Goal: Use online tool/utility: Use online tool/utility

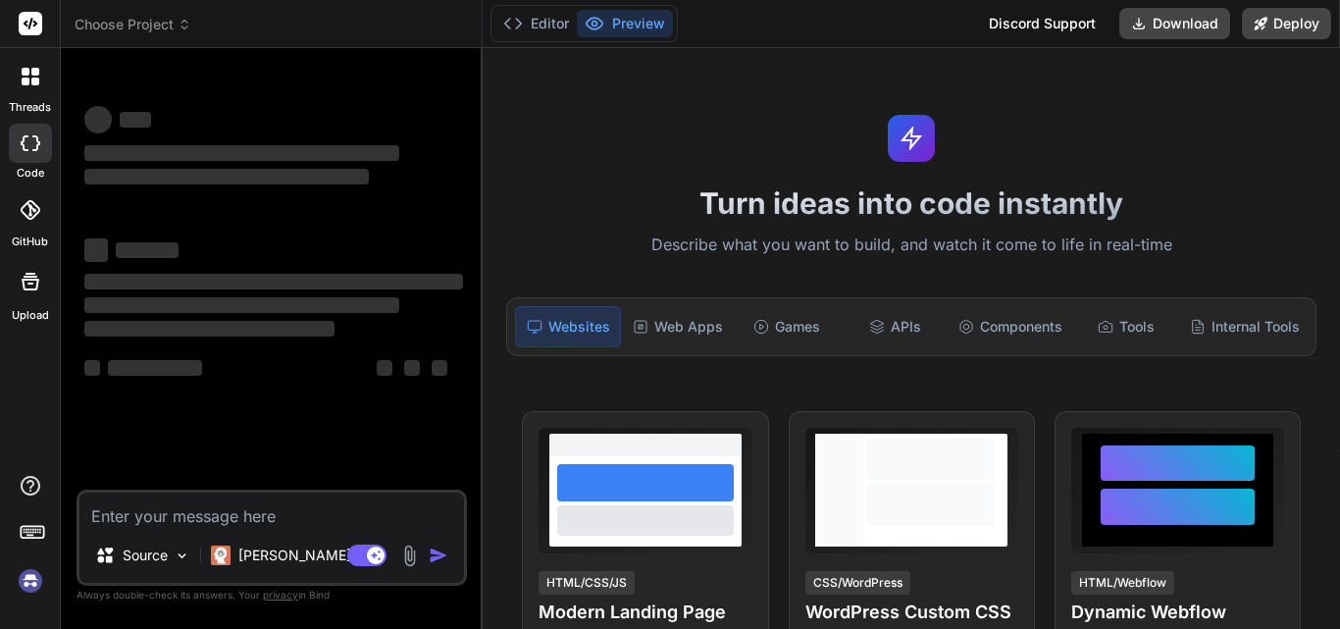
click at [276, 510] on textarea at bounding box center [271, 509] width 384 height 35
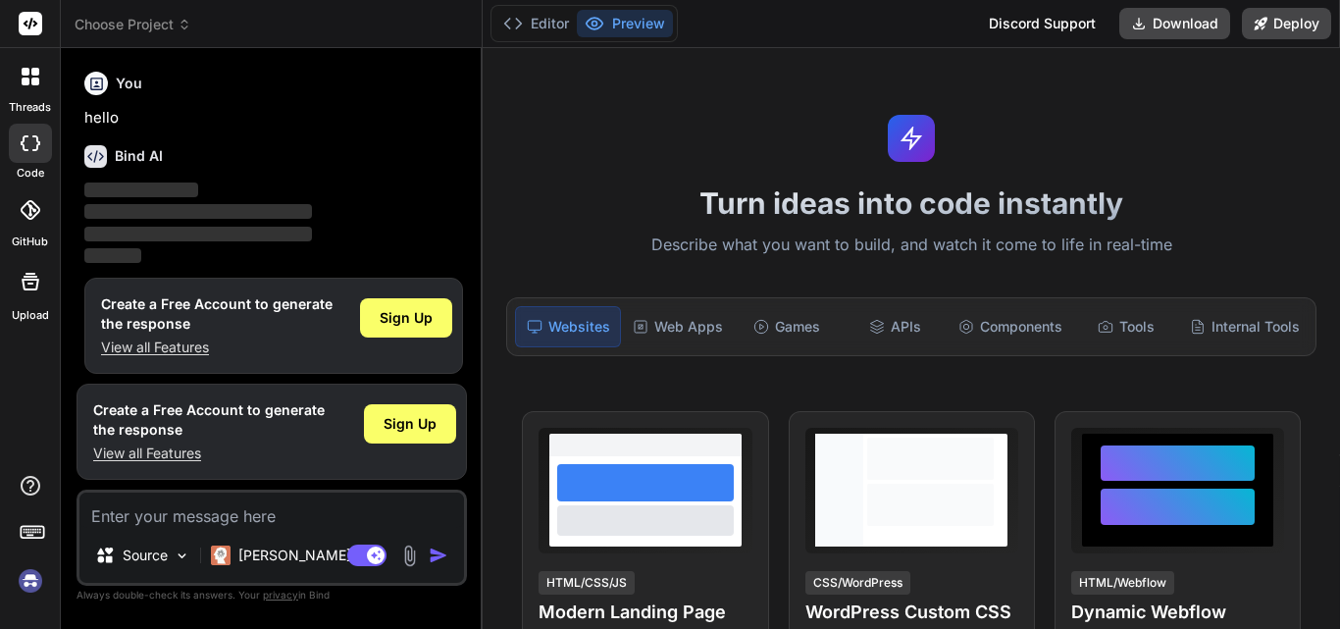
scroll to position [10, 0]
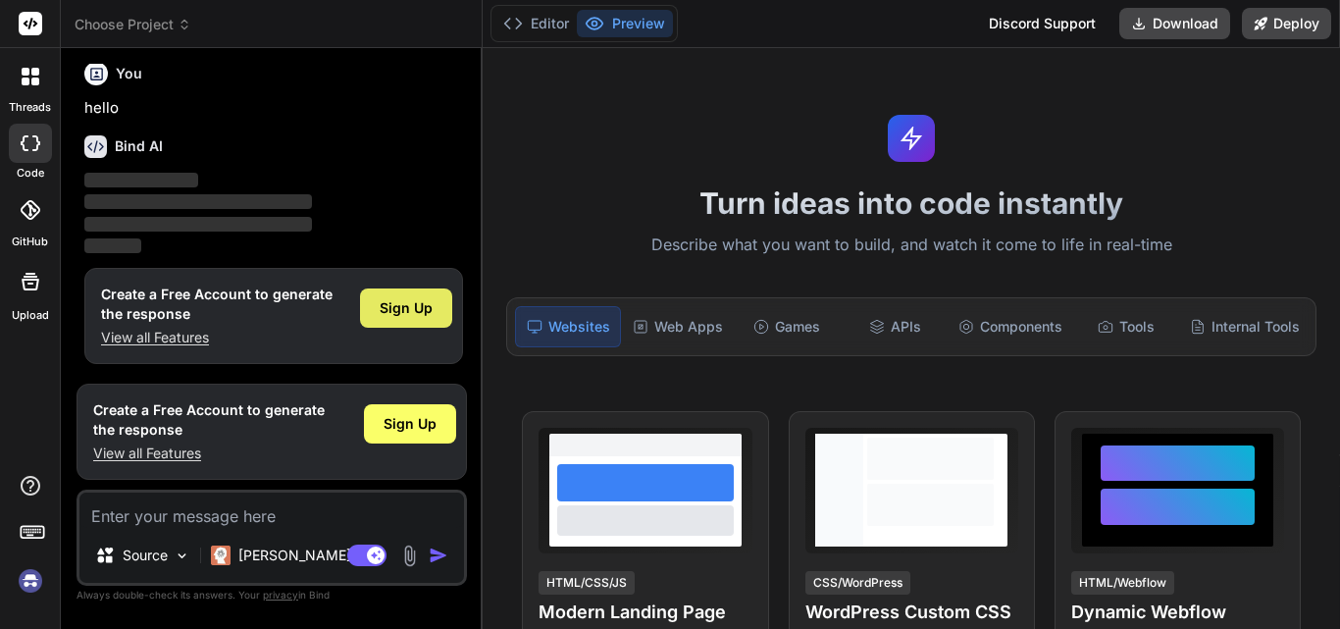
click at [413, 305] on span "Sign Up" at bounding box center [406, 308] width 53 height 20
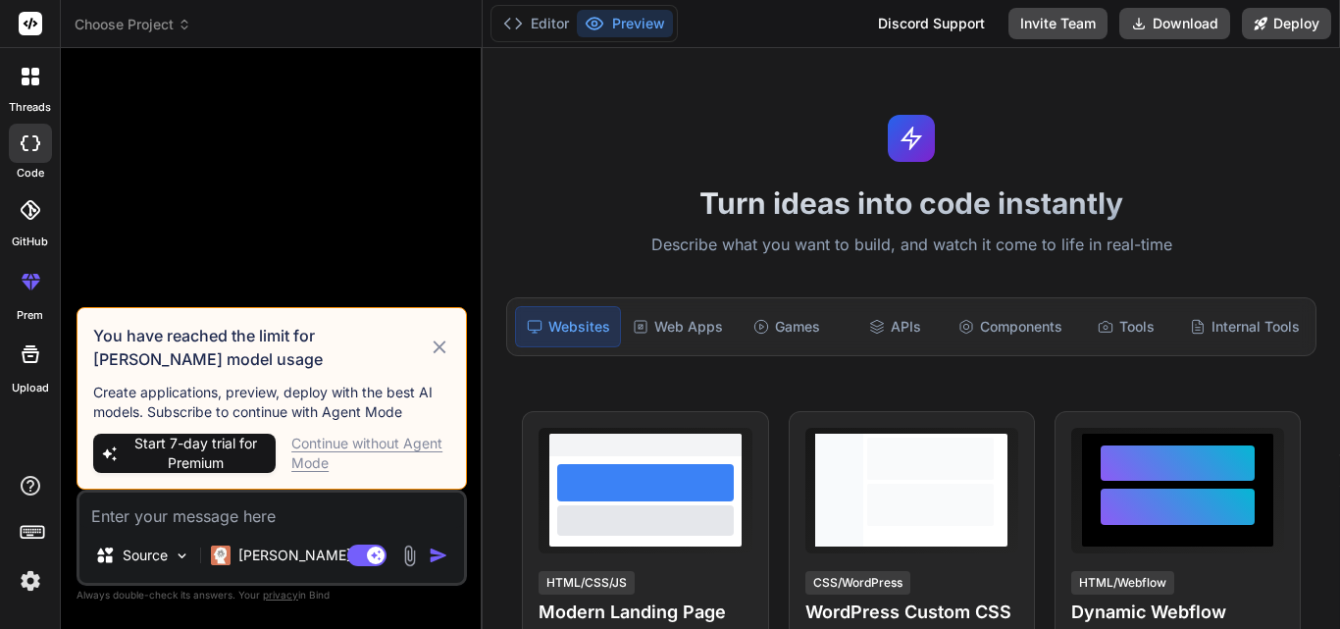
scroll to position [0, 0]
click at [390, 435] on div "Continue without Agent Mode" at bounding box center [370, 452] width 159 height 39
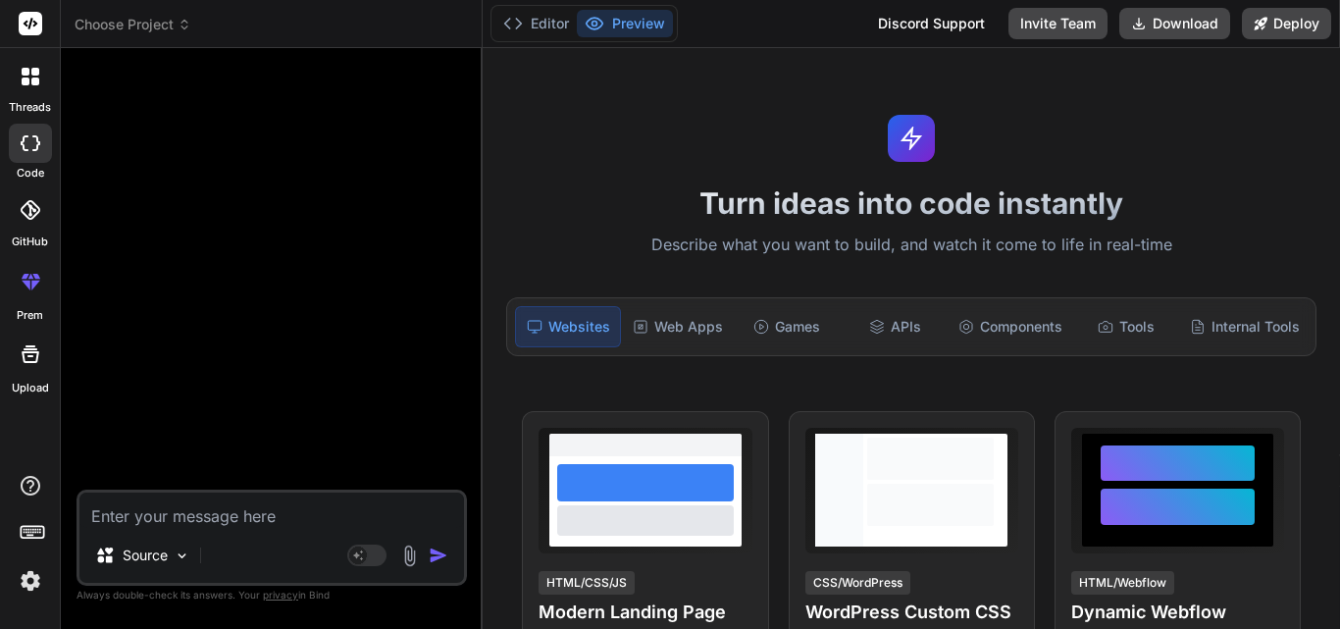
click at [200, 511] on textarea at bounding box center [271, 509] width 384 height 35
paste textarea "// NEW: Property to indicate if PO Project End Date is required public bool IsP…"
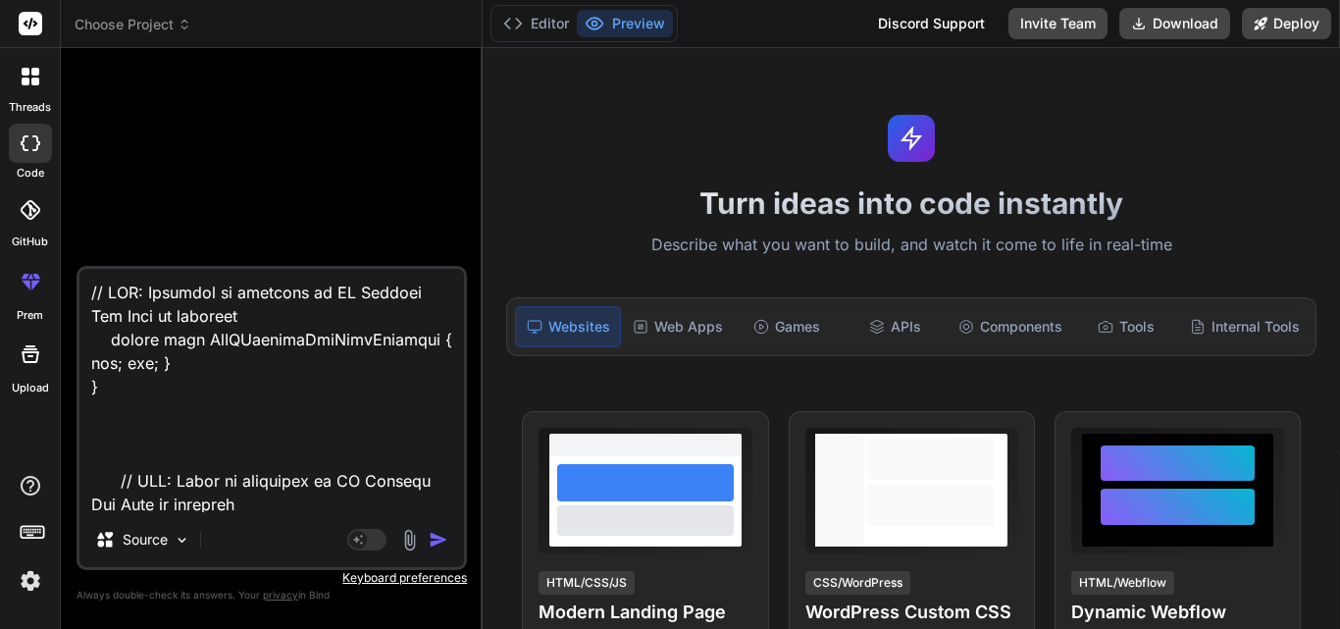
type textarea "x"
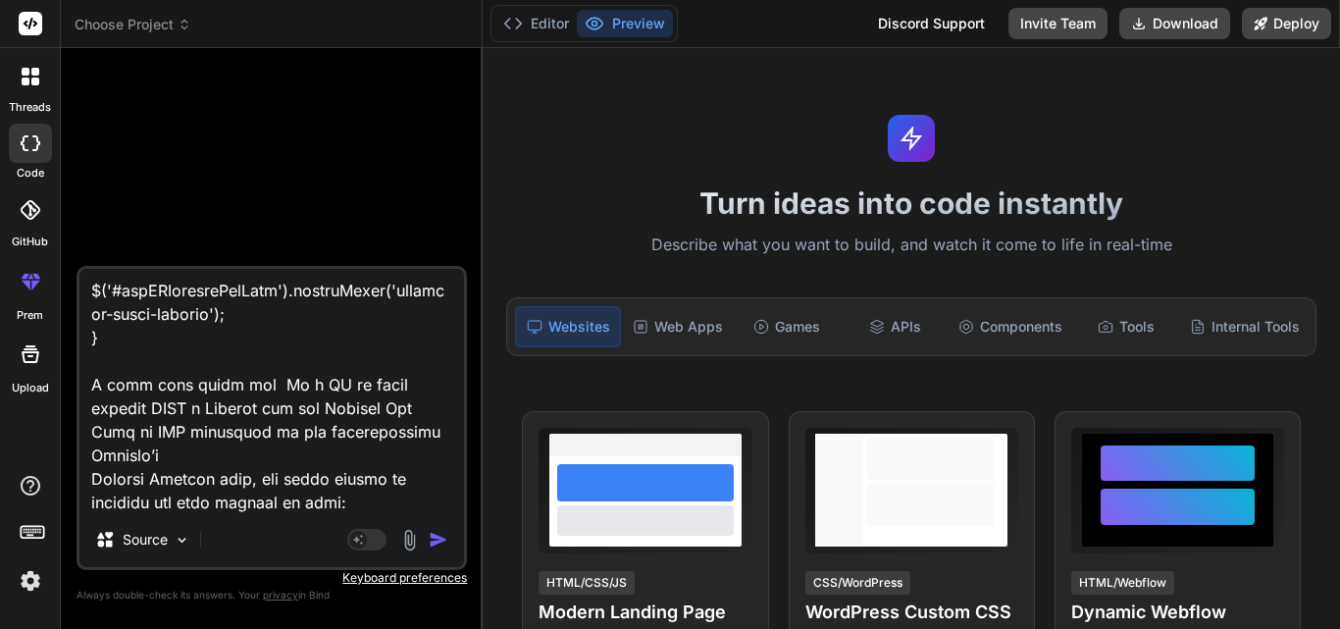
type textarea "// NEW: Property to indicate if PO Project End Date is required public bool IsP…"
click at [429, 540] on img "button" at bounding box center [439, 540] width 20 height 20
type textarea "x"
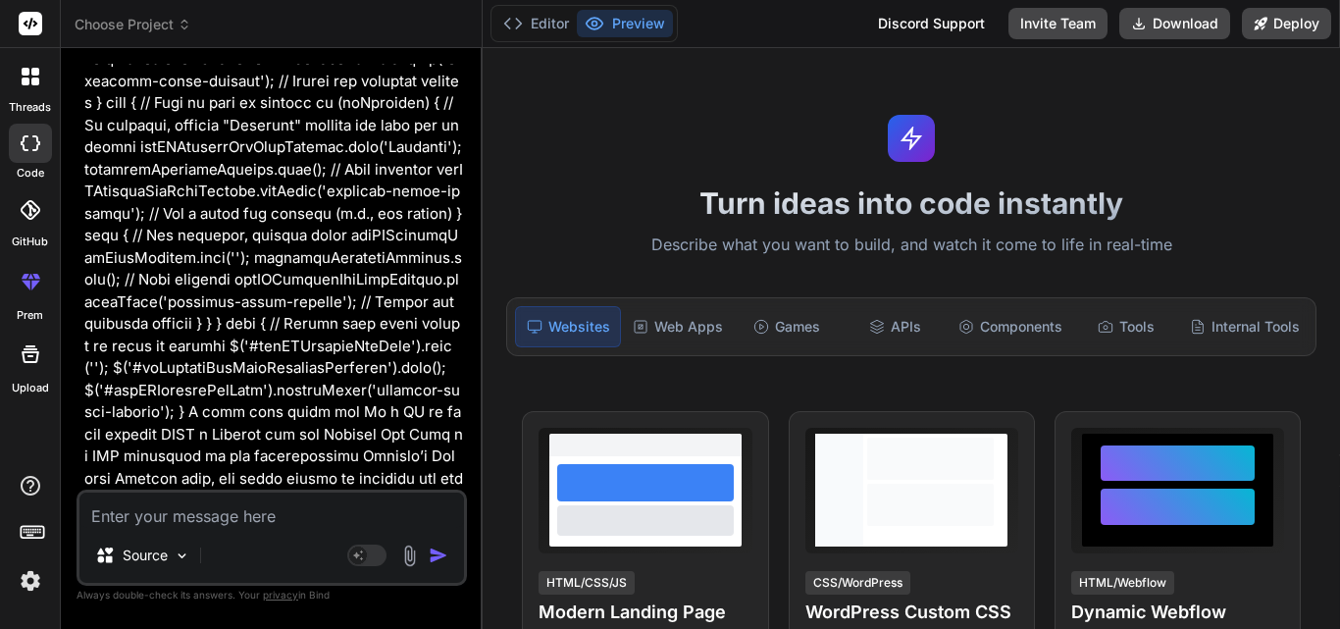
scroll to position [705, 0]
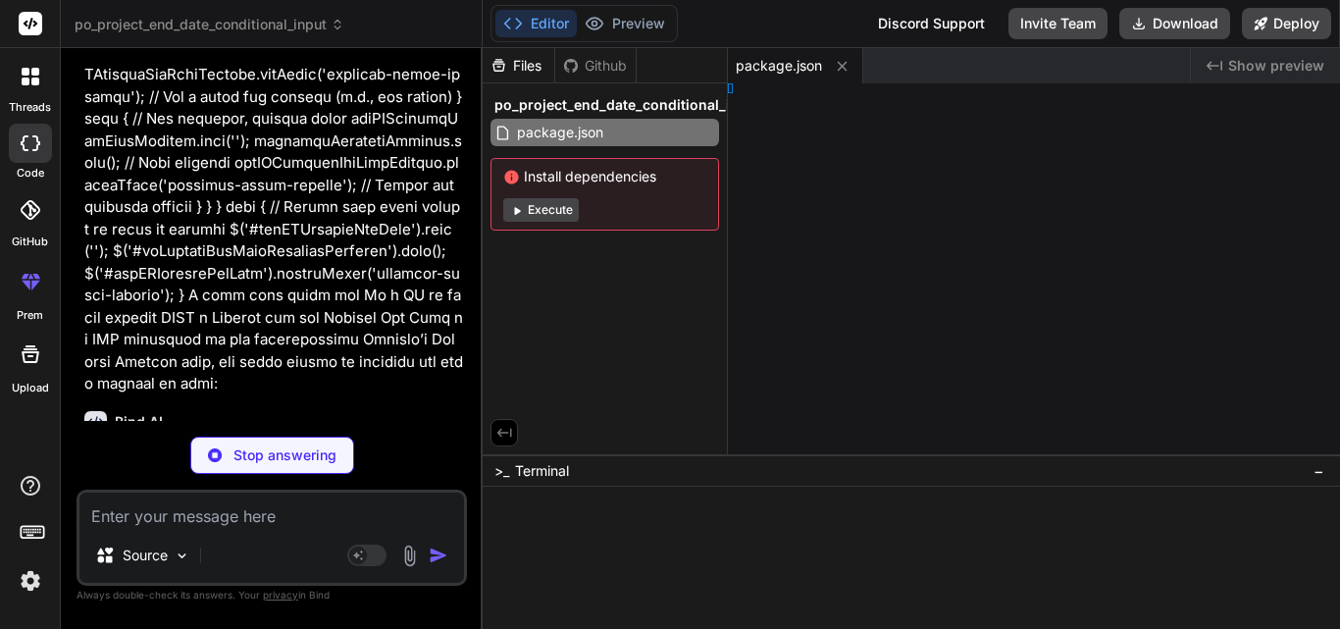
type textarea "x"
type textarea "html>"
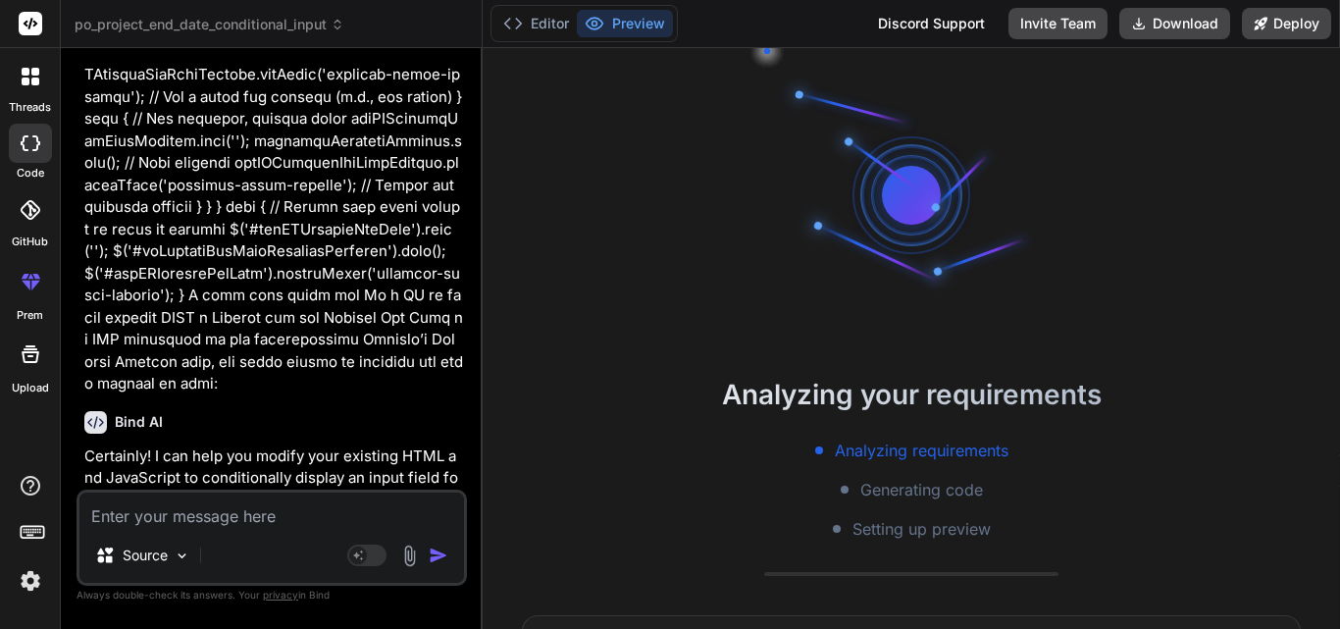
type textarea "x"
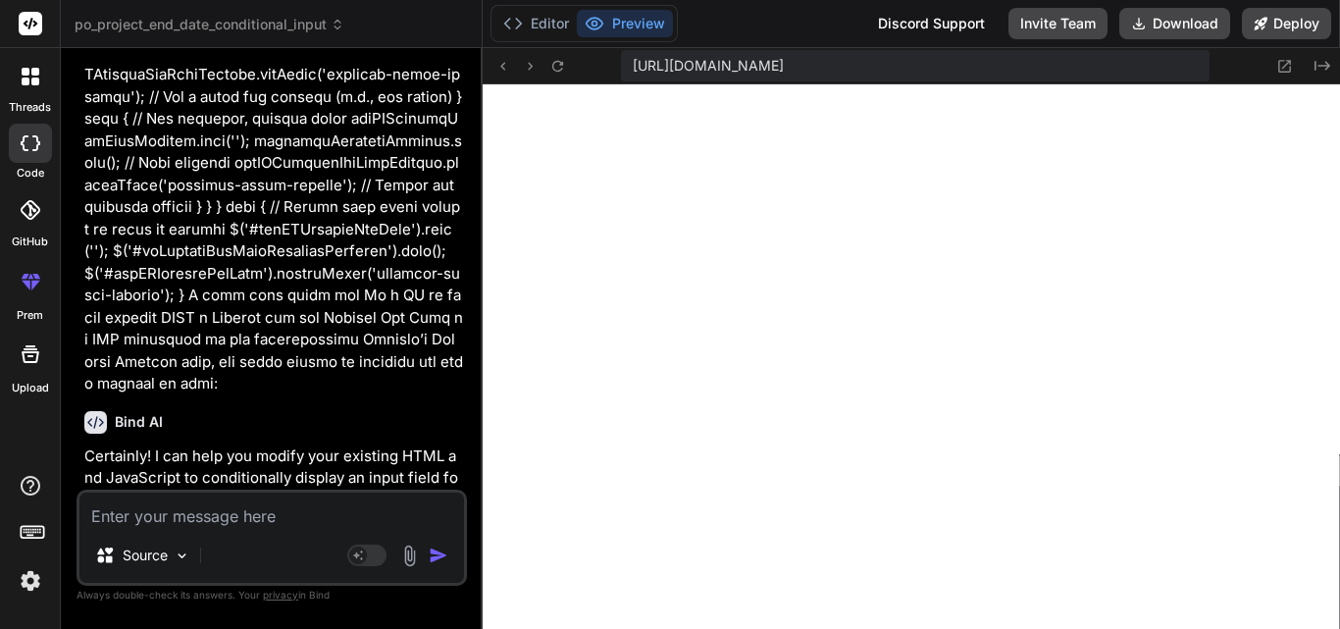
type textarea "// // Handle empty or invalid result // $('#poProjectEndDateContainer').empty()…"
type textarea "x"
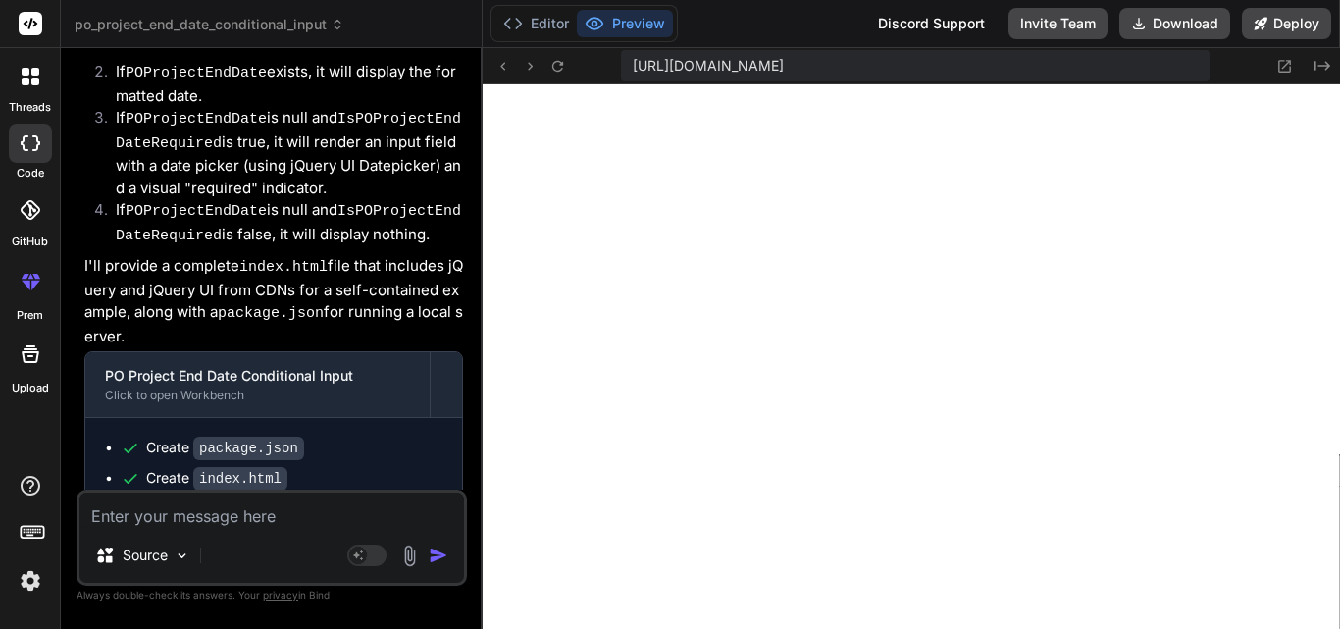
scroll to position [1225, 0]
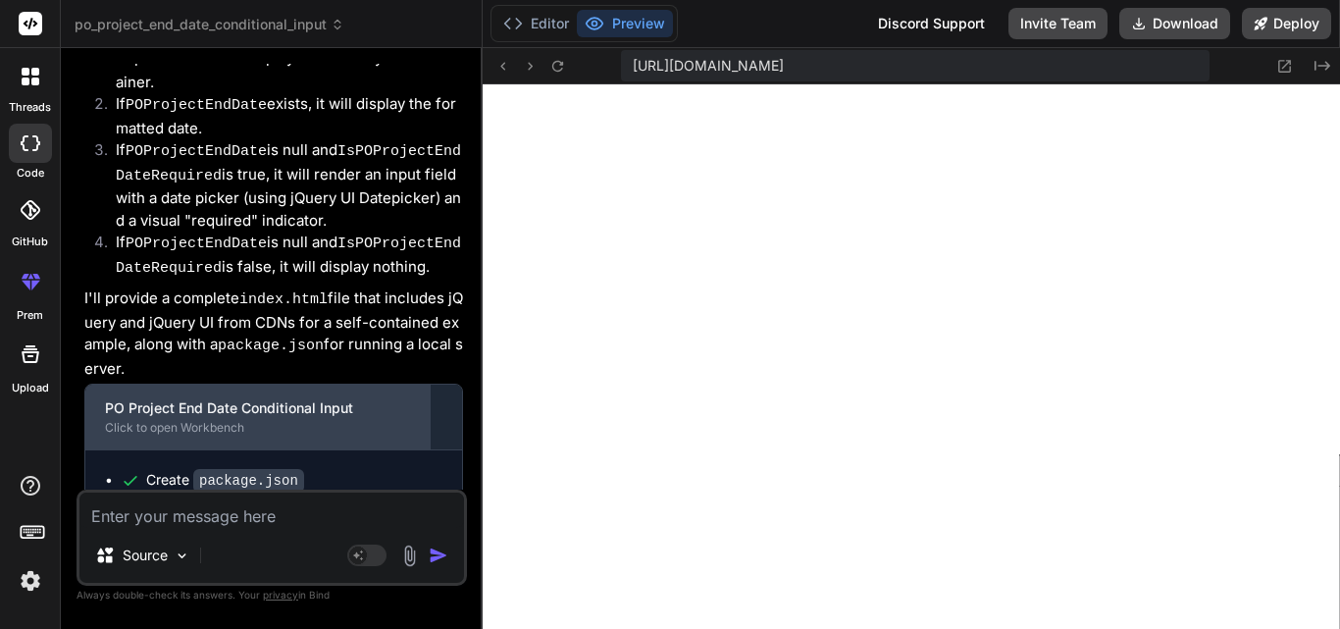
click at [282, 398] on div "PO Project End Date Conditional Input" at bounding box center [257, 408] width 305 height 20
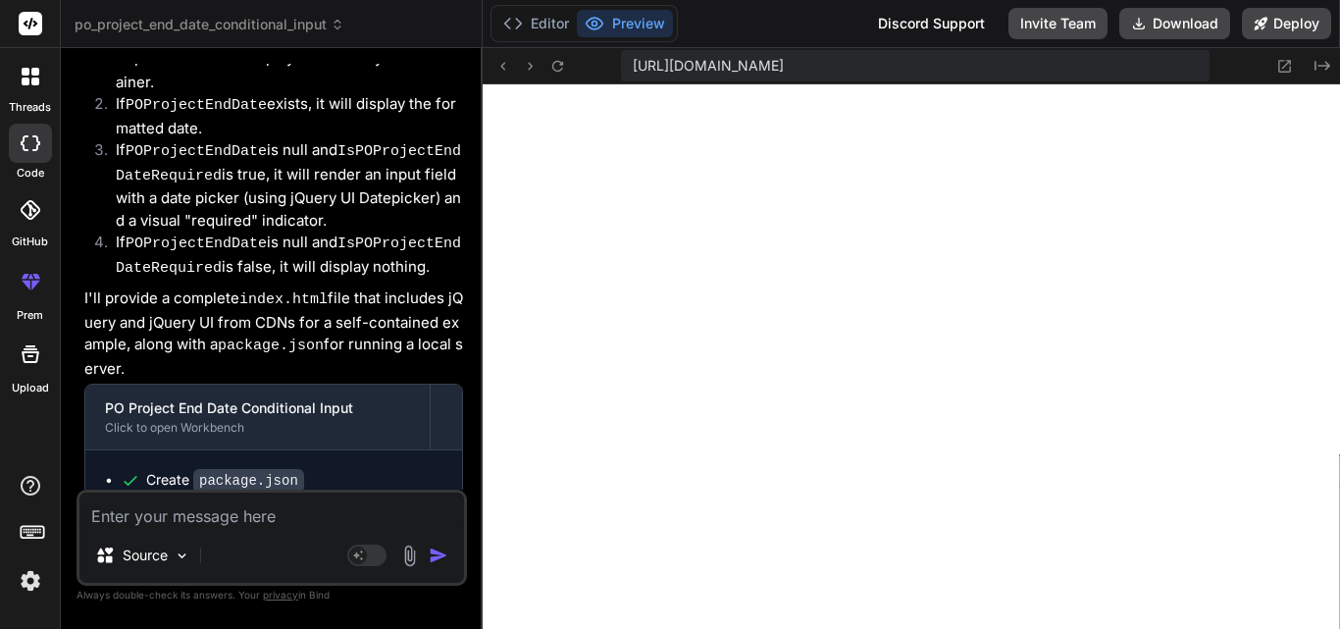
click at [253, 469] on code "package.json" at bounding box center [248, 481] width 111 height 24
click at [553, 27] on button "Editor" at bounding box center [535, 23] width 81 height 27
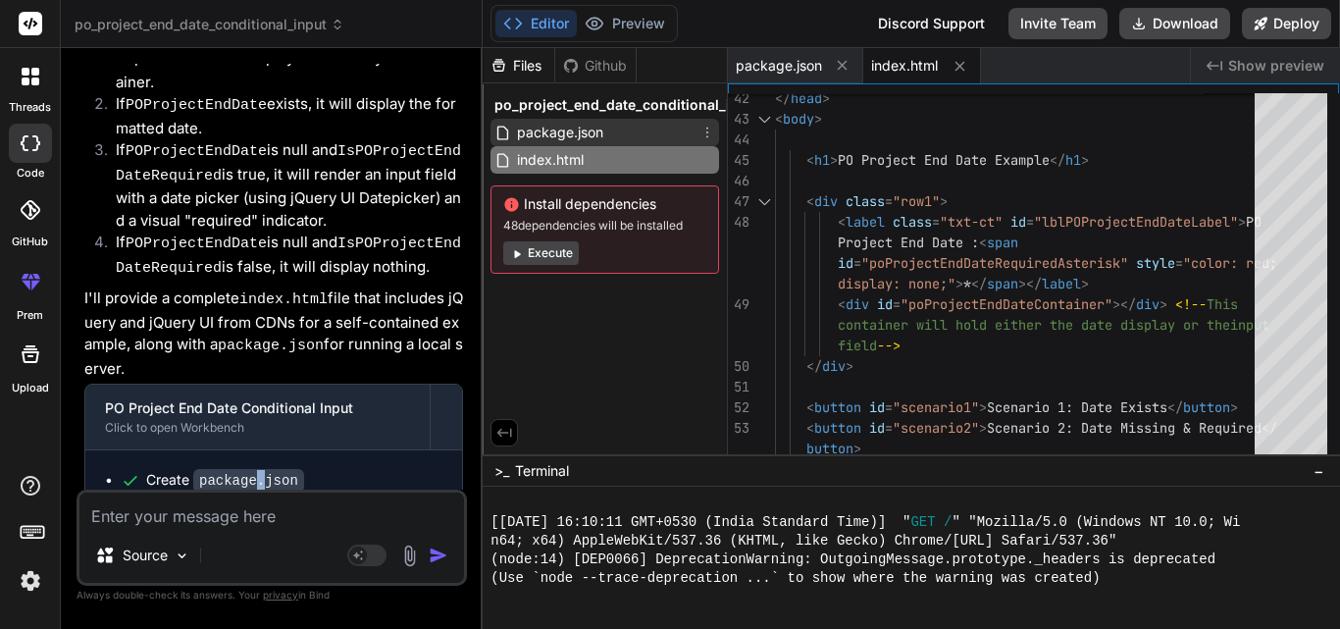
click at [553, 134] on span "package.json" at bounding box center [560, 133] width 90 height 24
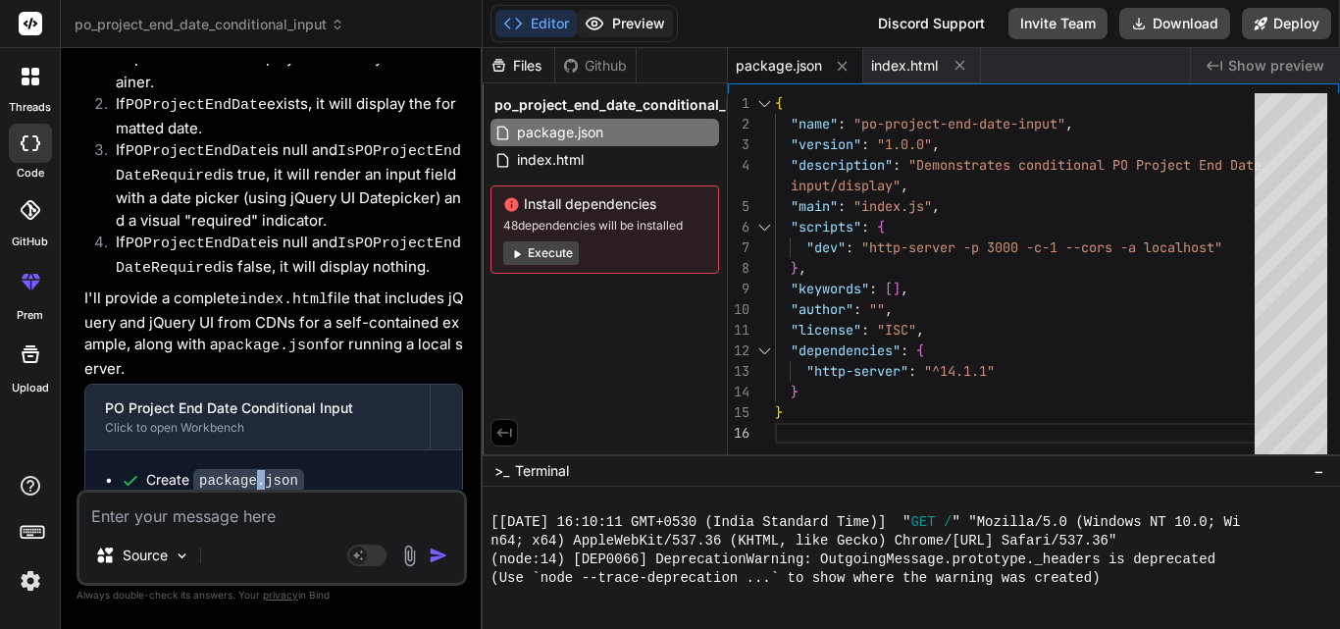
click at [615, 26] on button "Preview" at bounding box center [625, 23] width 96 height 27
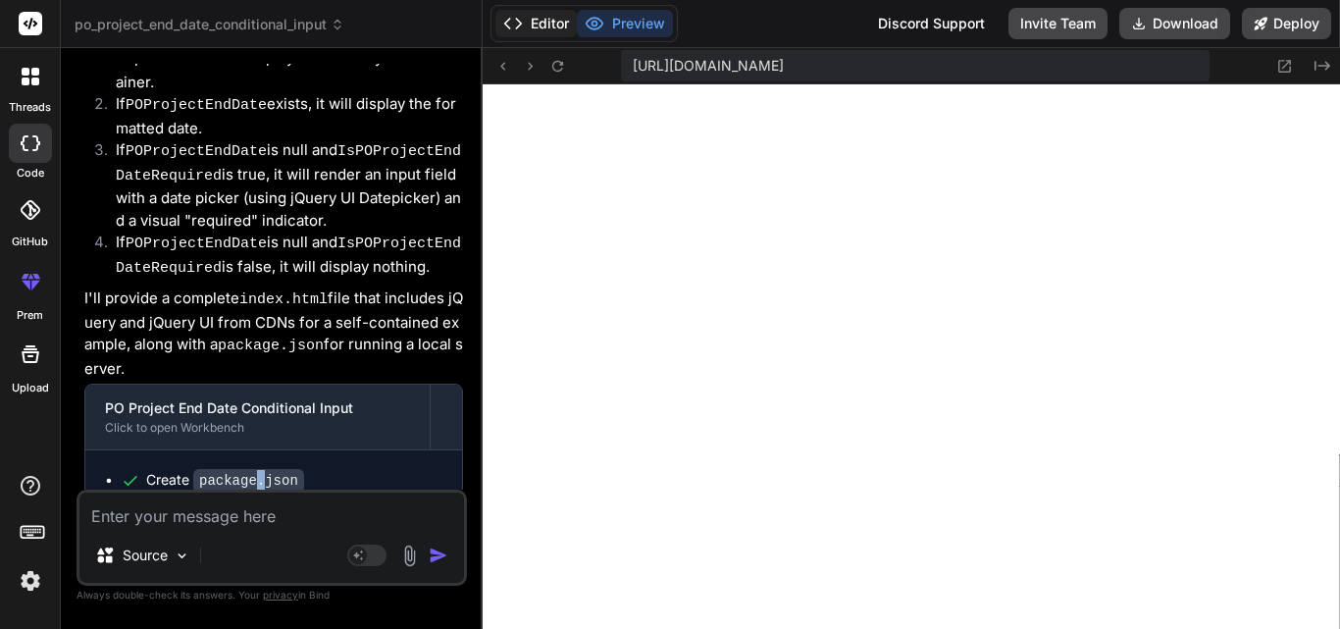
click at [528, 19] on button "Editor" at bounding box center [535, 23] width 81 height 27
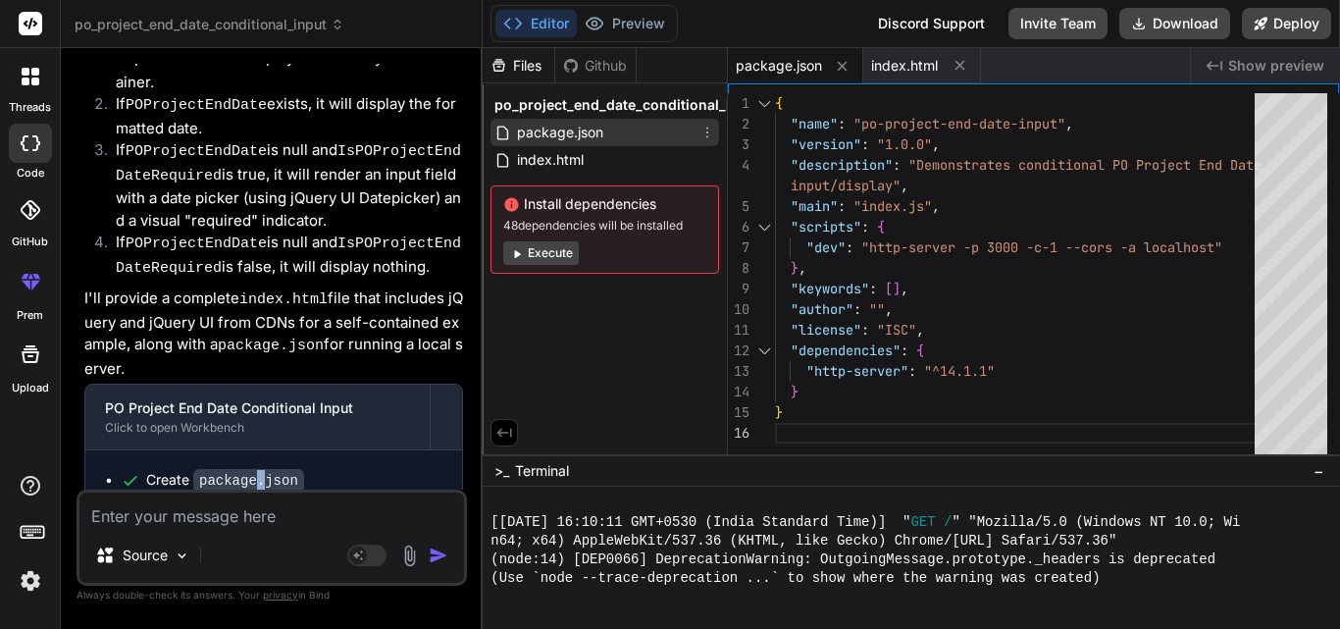
click at [599, 135] on span "package.json" at bounding box center [560, 133] width 90 height 24
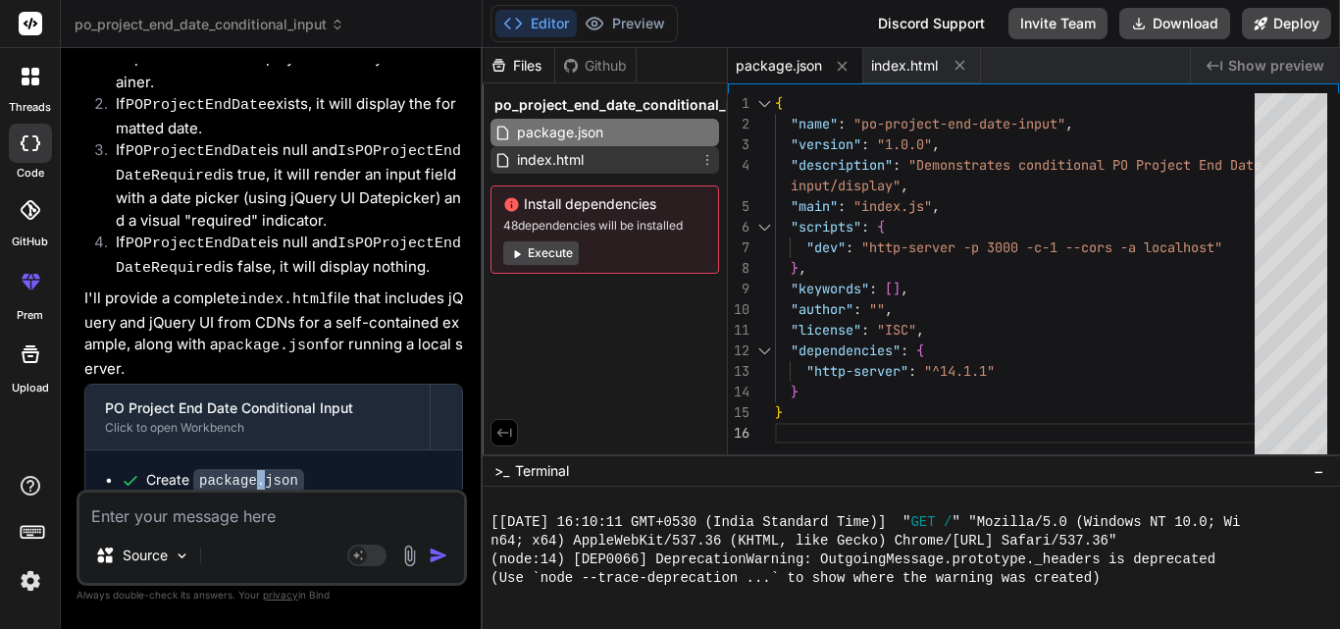
click at [611, 163] on div "index.html" at bounding box center [604, 159] width 228 height 27
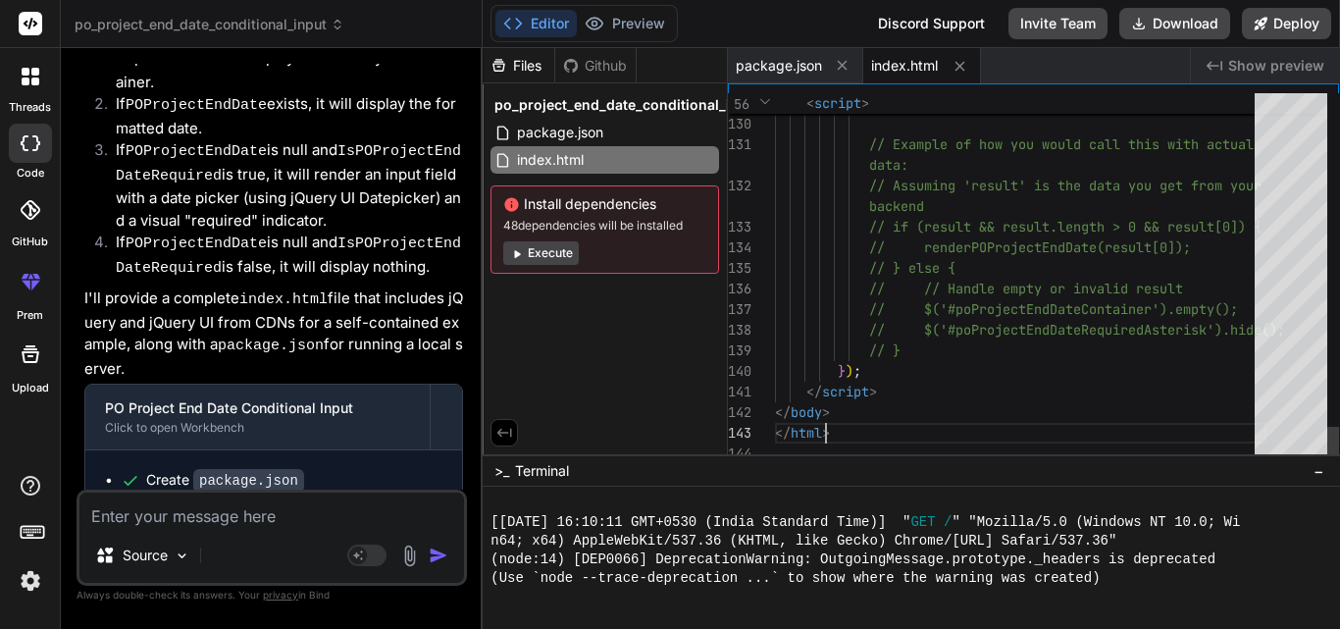
scroll to position [0, 0]
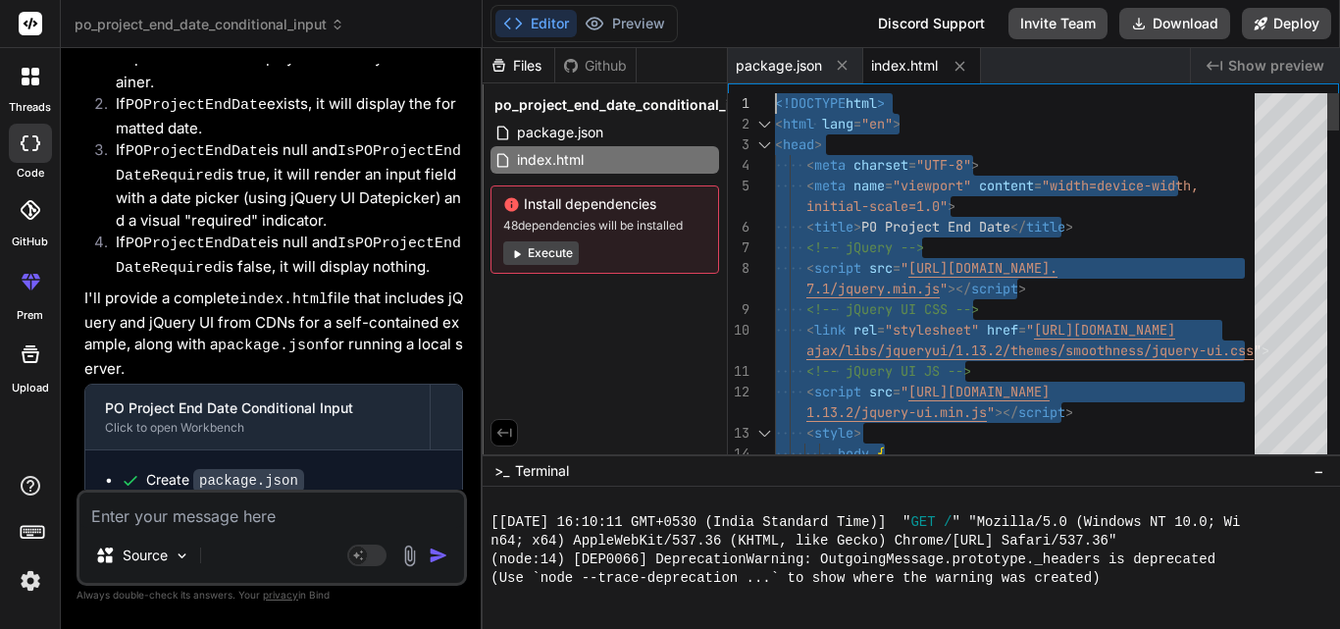
drag, startPoint x: 835, startPoint y: 432, endPoint x: 824, endPoint y: -43, distance: 475.8
type textarea "<!DOCTYPE html> <html lang="en"> <head> <meta charset="UTF-8"> <meta name="view…"
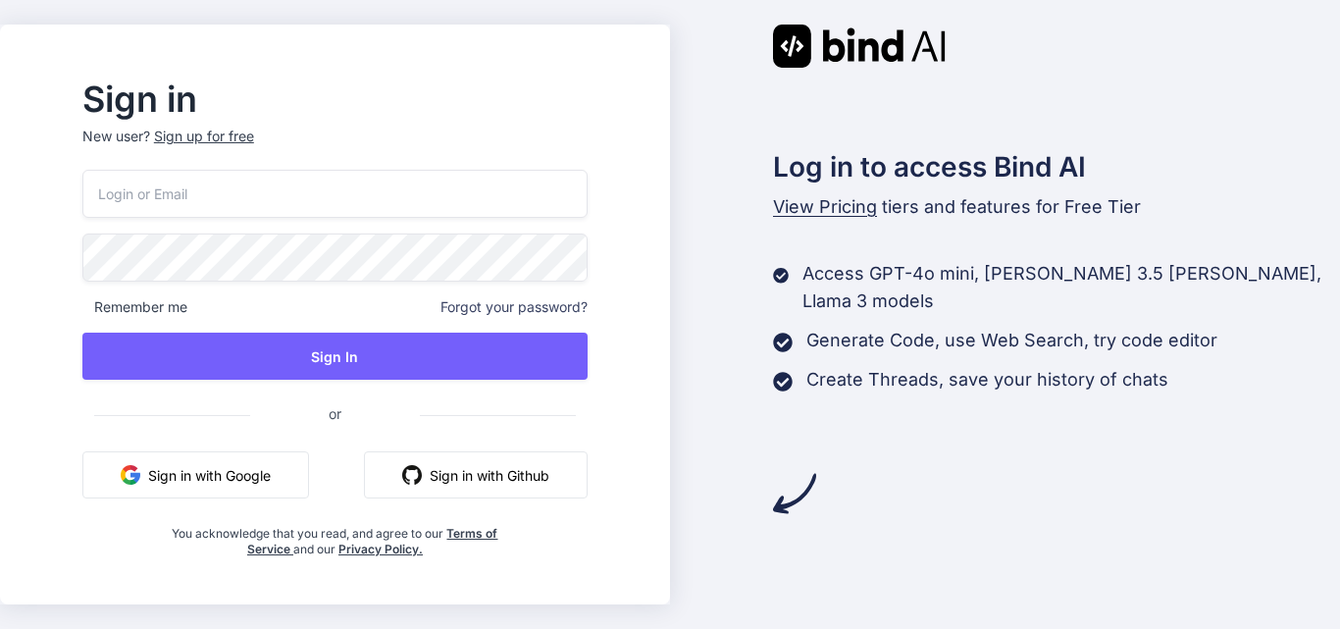
click at [406, 196] on input "email" at bounding box center [334, 194] width 505 height 48
type input "priyanka@yopmail.com"
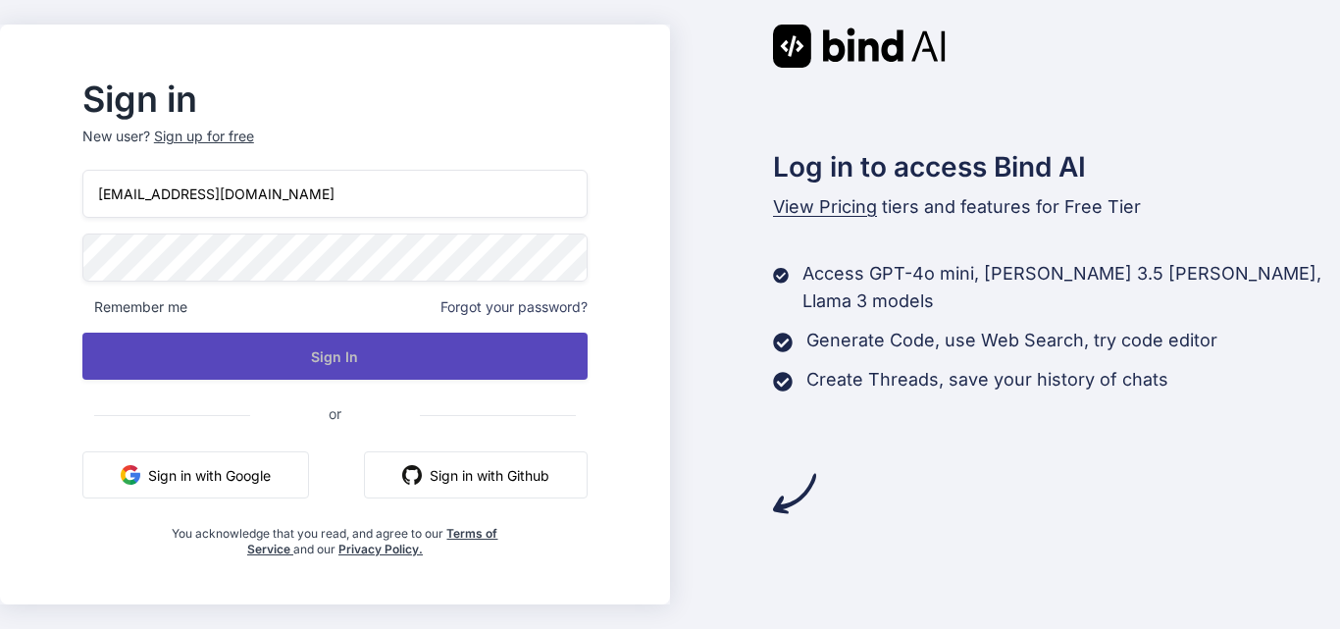
click at [357, 364] on button "Sign In" at bounding box center [334, 355] width 505 height 47
